Goal: Find contact information: Find contact information

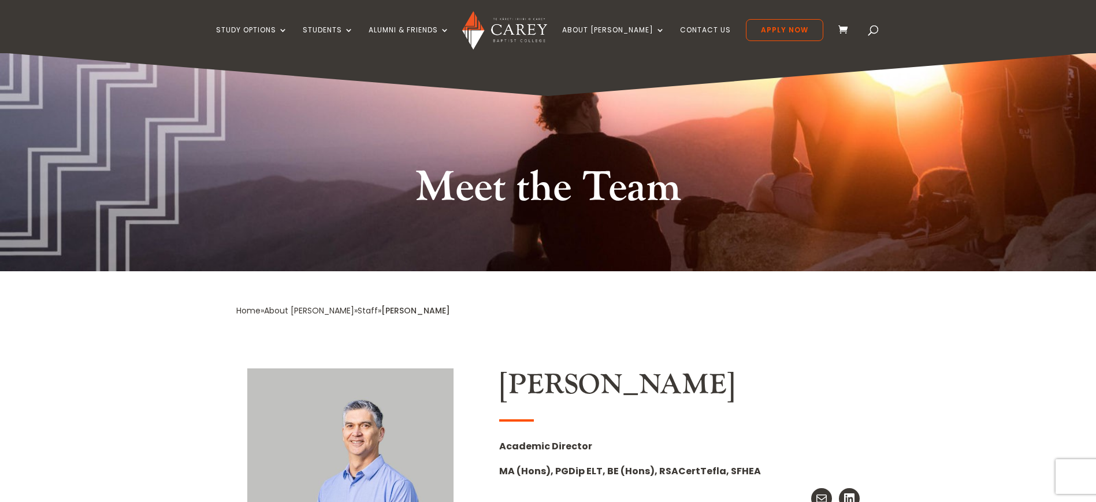
scroll to position [208, 0]
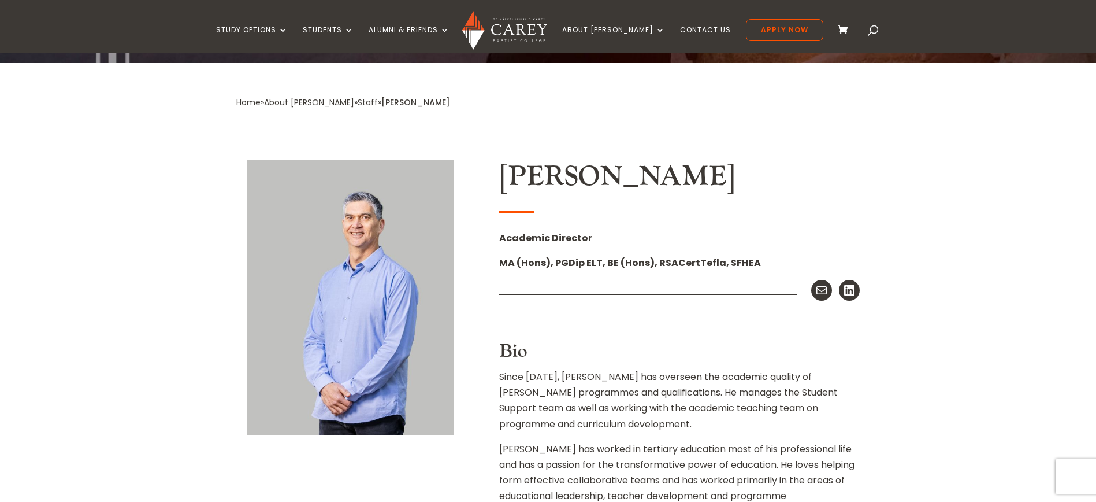
click at [358, 101] on link "Staff" at bounding box center [368, 103] width 20 height 12
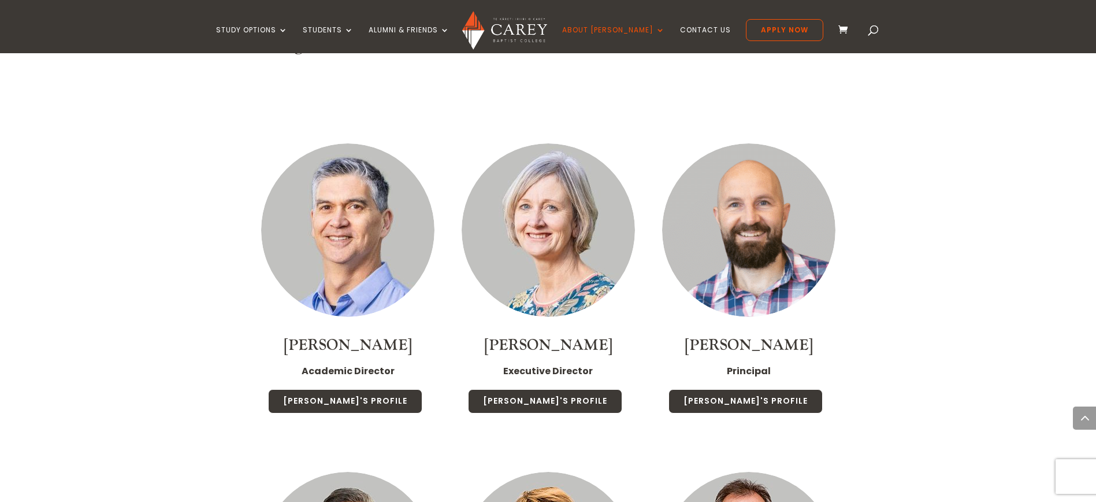
scroll to position [832, 0]
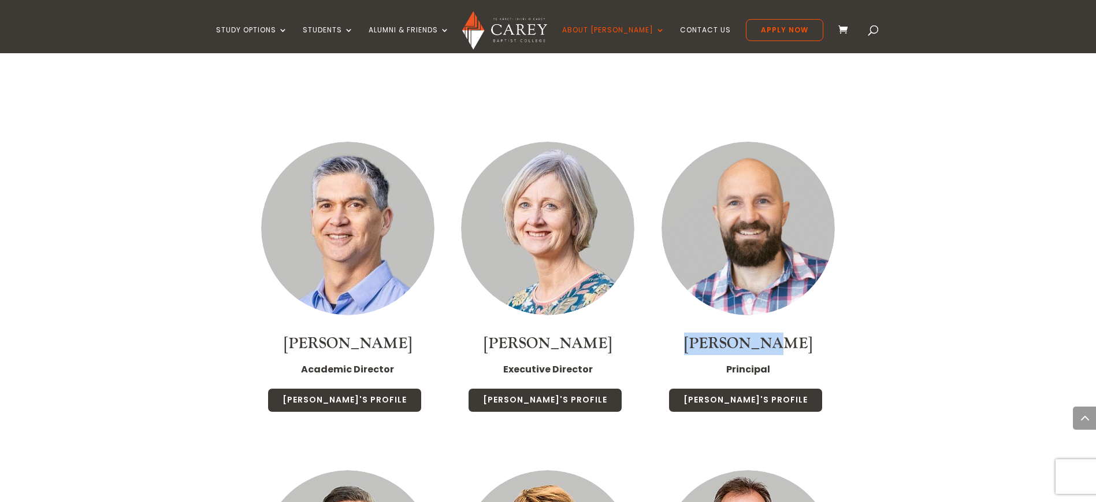
drag, startPoint x: 725, startPoint y: 329, endPoint x: 804, endPoint y: 329, distance: 79.2
click at [804, 332] on h4 "Paul Jones" at bounding box center [748, 346] width 177 height 28
copy link "Paul Jones"
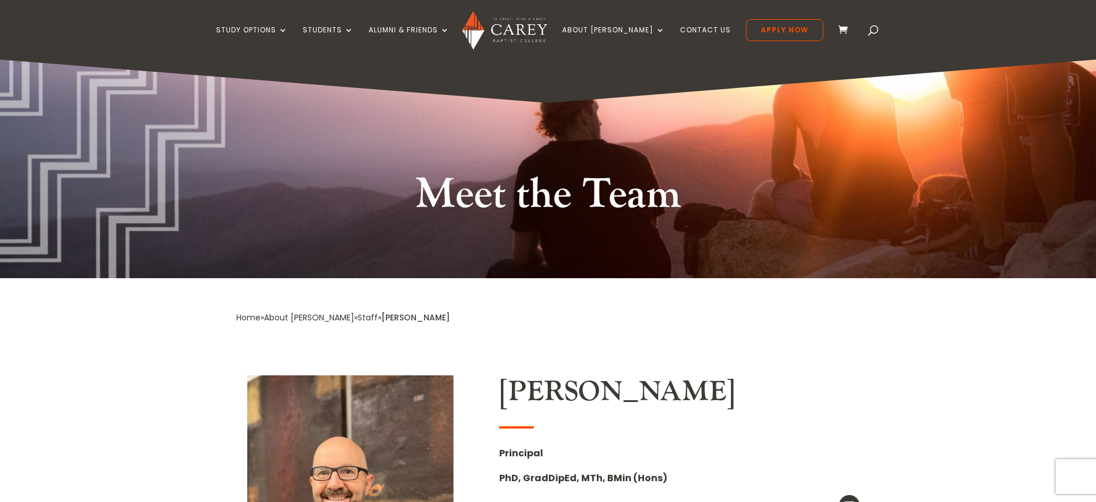
scroll to position [277, 0]
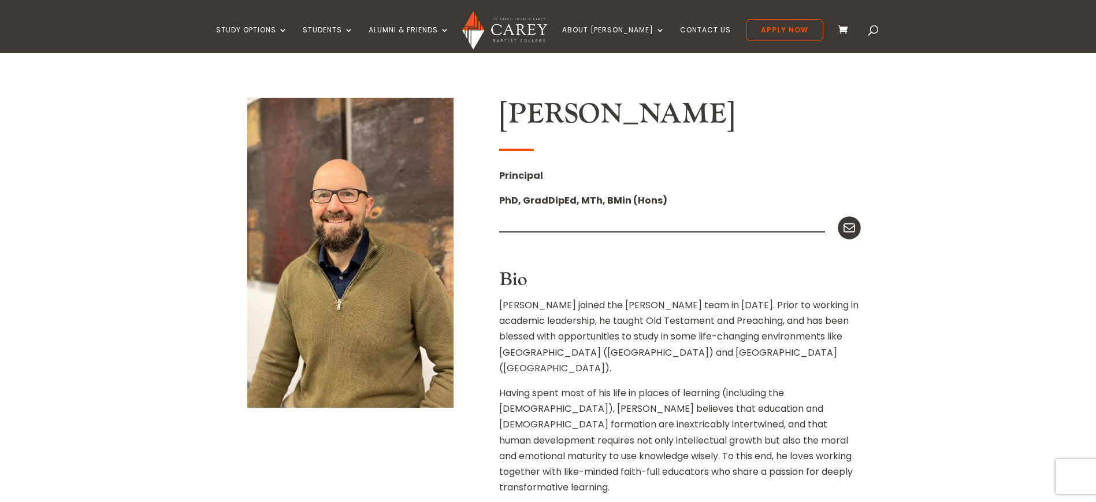
click at [851, 231] on icon at bounding box center [849, 227] width 15 height 15
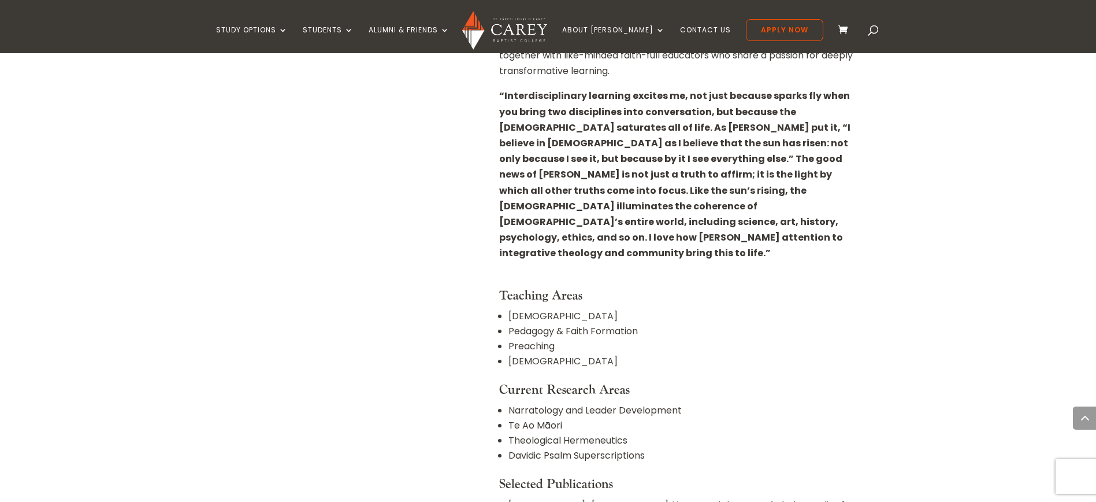
scroll to position [901, 0]
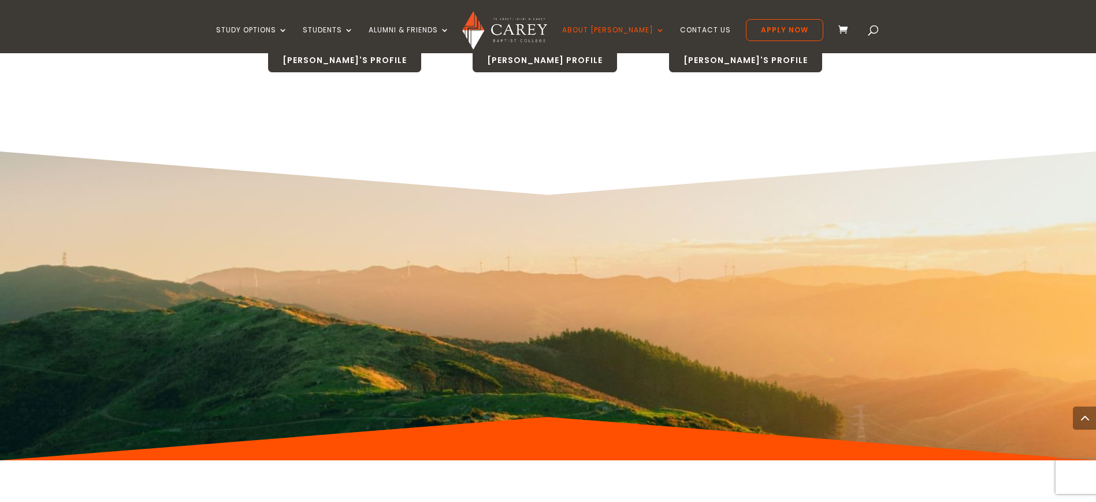
scroll to position [7004, 0]
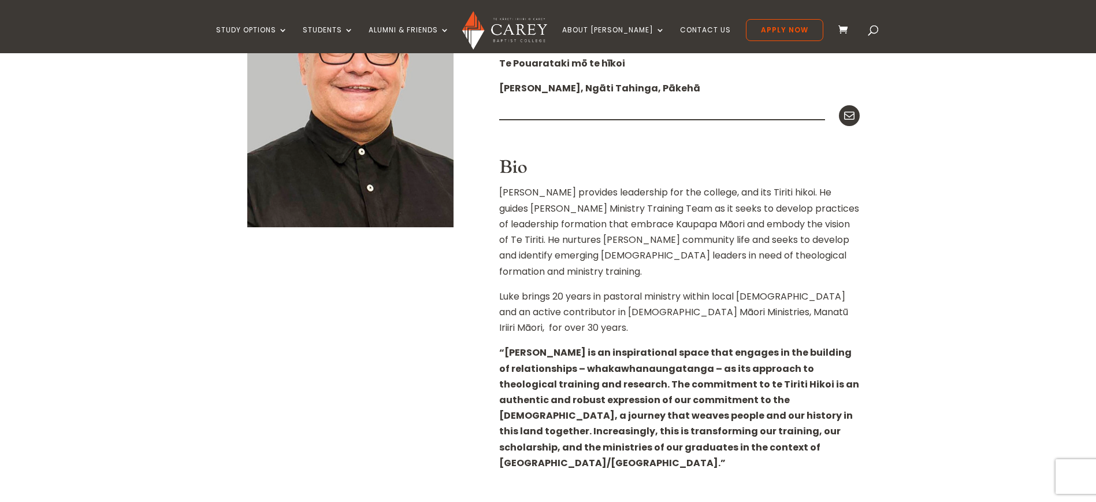
scroll to position [277, 0]
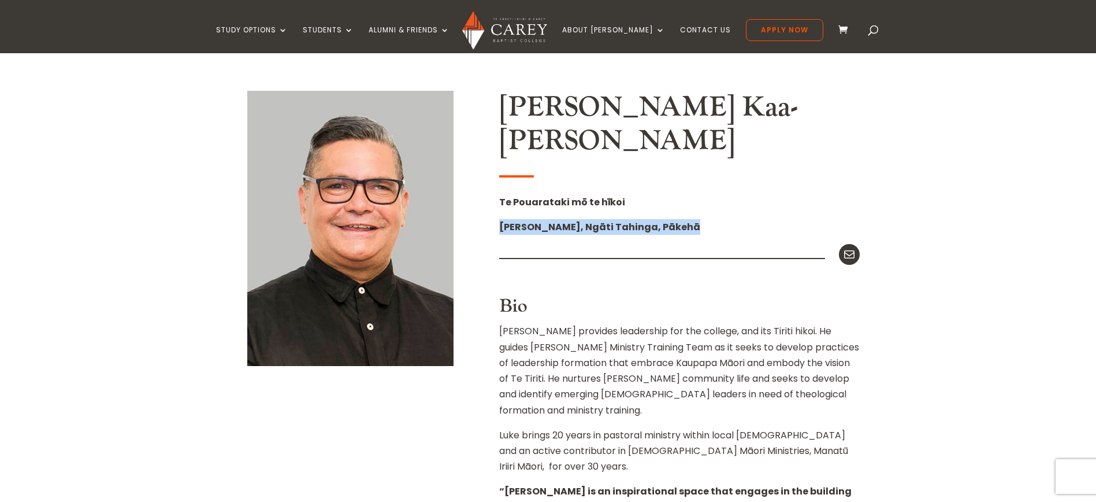
drag, startPoint x: 684, startPoint y: 192, endPoint x: 498, endPoint y: 196, distance: 186.7
click at [498, 196] on div "[PERSON_NAME] Kaa-[PERSON_NAME] Pouarataki mō te hīkoi Tainui Āwhiro, Ngāti Tah…" at bounding box center [548, 362] width 624 height 579
copy strong "[PERSON_NAME], Ngāti Tahinga, Pākehā"
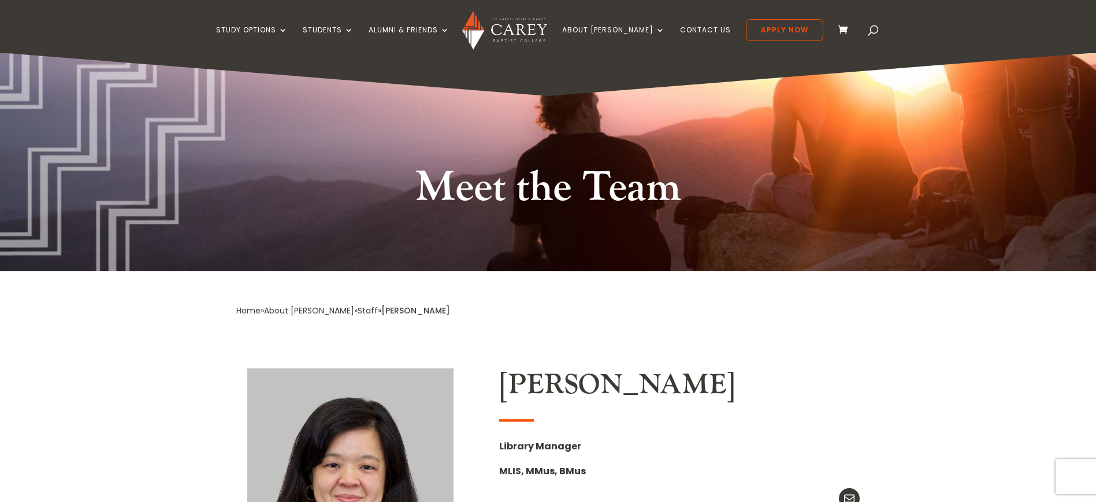
scroll to position [347, 0]
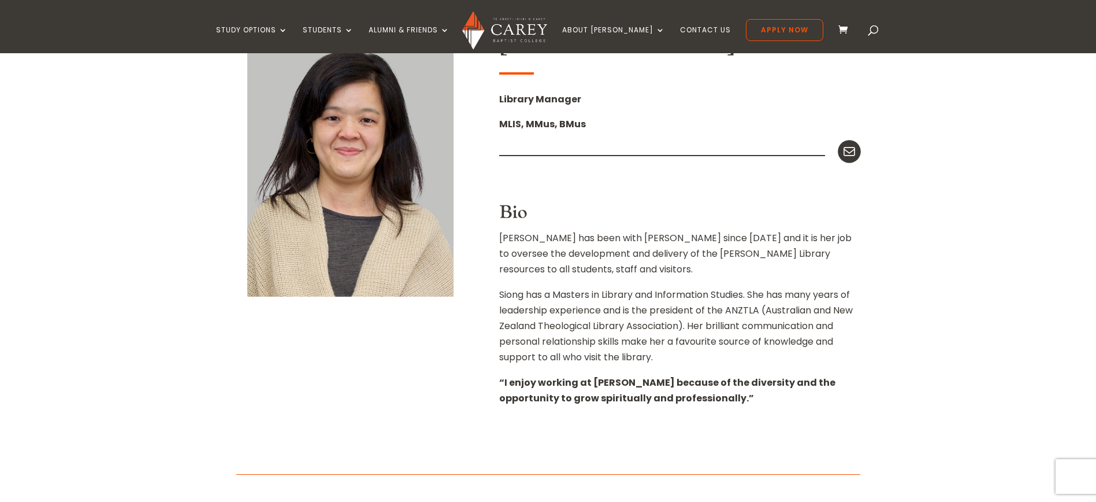
click at [844, 154] on icon at bounding box center [849, 151] width 15 height 15
drag, startPoint x: 485, startPoint y: 98, endPoint x: 610, endPoint y: 101, distance: 124.3
click at [610, 101] on div "Siong Ng Library Manager MLIS, MMus, BMus Mail Bio Siong has been with Carey si…" at bounding box center [548, 229] width 624 height 450
copy strong "Library Manager"
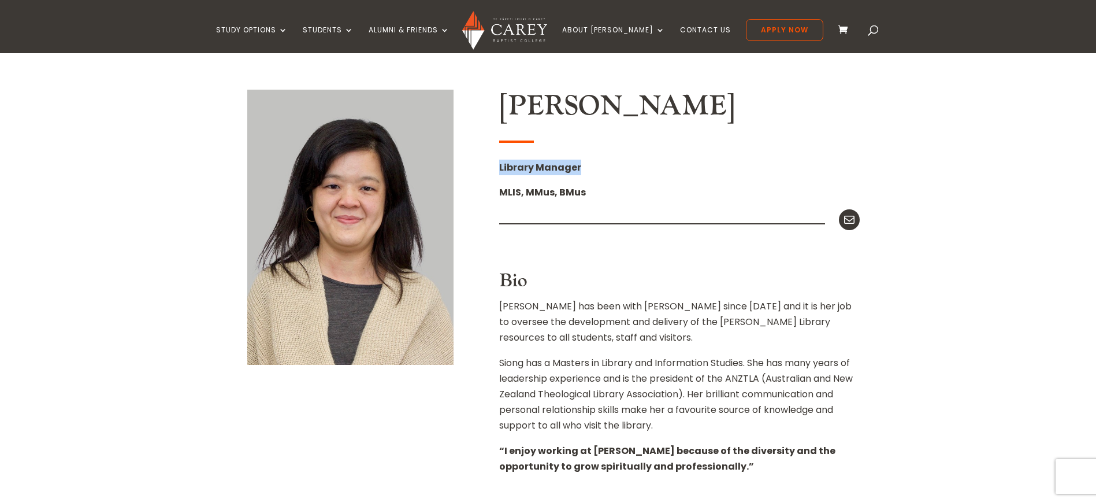
scroll to position [277, 0]
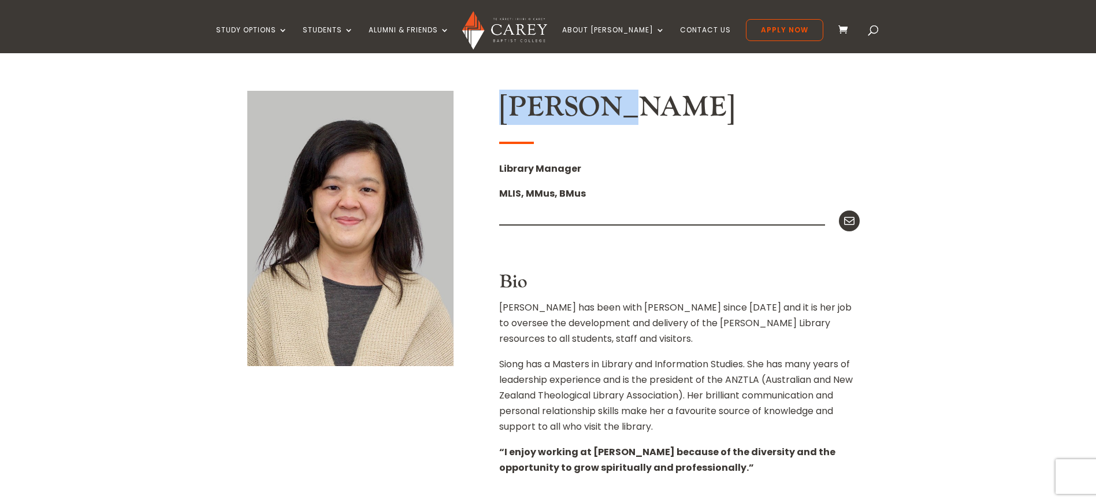
drag, startPoint x: 496, startPoint y: 108, endPoint x: 613, endPoint y: 109, distance: 116.7
click at [613, 109] on div "Siong Ng Library Manager MLIS, MMus, BMus Mail Bio Siong has been with Carey si…" at bounding box center [548, 298] width 624 height 450
copy h2 "Siong Ng"
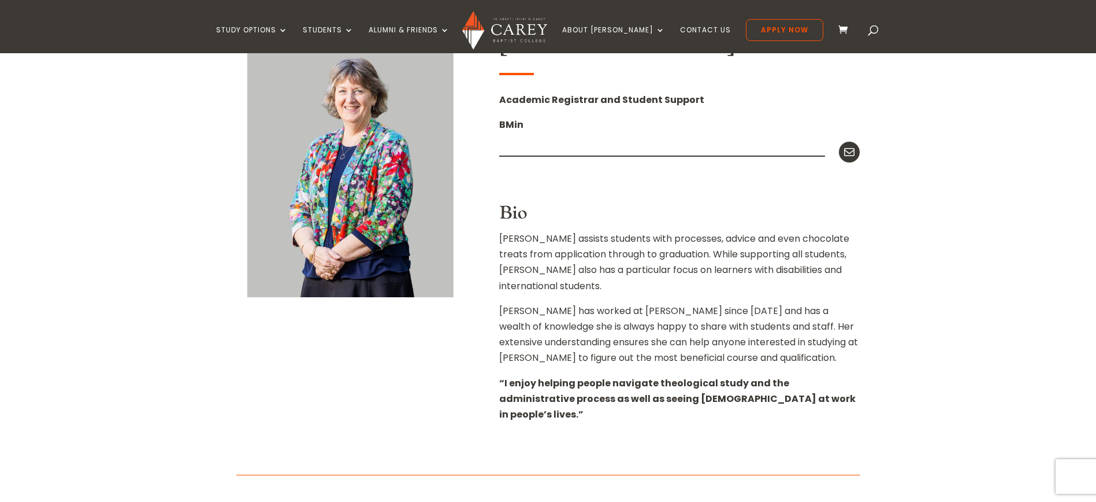
scroll to position [347, 0]
